Goal: Information Seeking & Learning: Learn about a topic

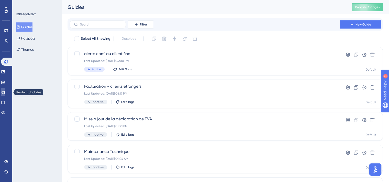
click at [5, 91] on icon at bounding box center [3, 92] width 4 height 4
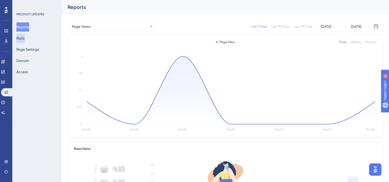
click at [25, 38] on button "Posts" at bounding box center [20, 38] width 8 height 9
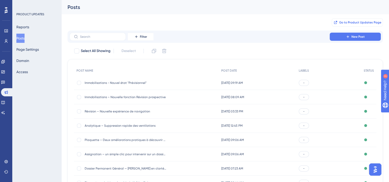
click at [346, 24] on span "Go to Product Updates Page" at bounding box center [360, 22] width 42 height 4
click at [117, 114] on div "Révision – Nouvelle expérience de navigation Révision – Nouvelle expérience de …" at bounding box center [126, 112] width 82 height 14
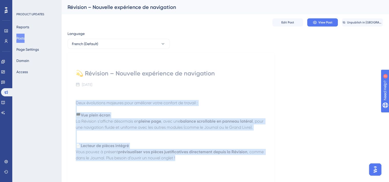
drag, startPoint x: 75, startPoint y: 102, endPoint x: 191, endPoint y: 177, distance: 138.1
click at [191, 177] on div "💫 Révision – Nouvelle expérience de navigation [DATE] Deux évolutions majeures …" at bounding box center [170, 134] width 206 height 163
click at [176, 160] on p "📄 Lecteur de pièces intégré Vous pouvez à présent prévisualiser vos pièces just…" at bounding box center [171, 152] width 190 height 18
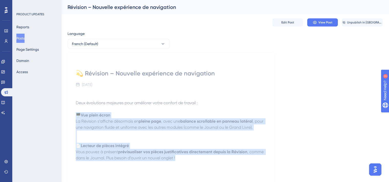
drag, startPoint x: 181, startPoint y: 160, endPoint x: 75, endPoint y: 114, distance: 115.8
click at [75, 114] on div "💫 Révision – Nouvelle expérience de navigation [DATE] Deux évolutions majeures …" at bounding box center [170, 134] width 206 height 163
copy div "🖥️ Vue plein écran La Révision s’affiche désormais en pleine page , avec une ba…"
